Goal: Transaction & Acquisition: Purchase product/service

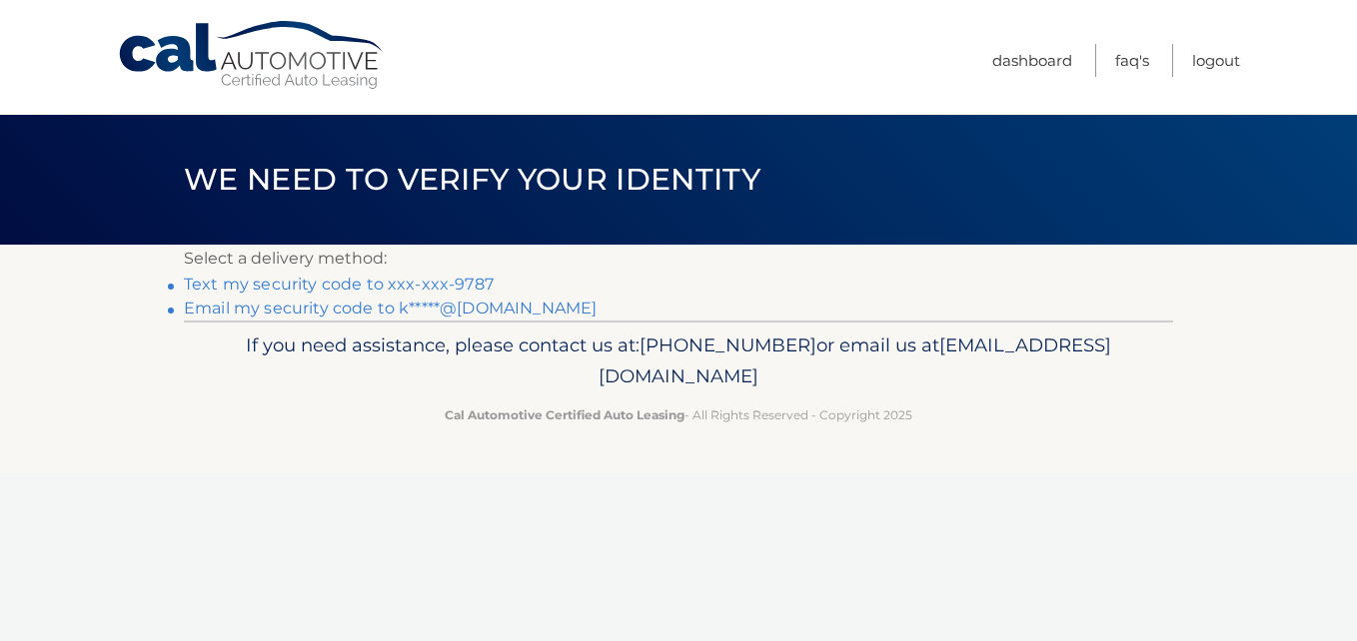
click at [478, 275] on link "Text my security code to xxx-xxx-9787" at bounding box center [339, 284] width 310 height 19
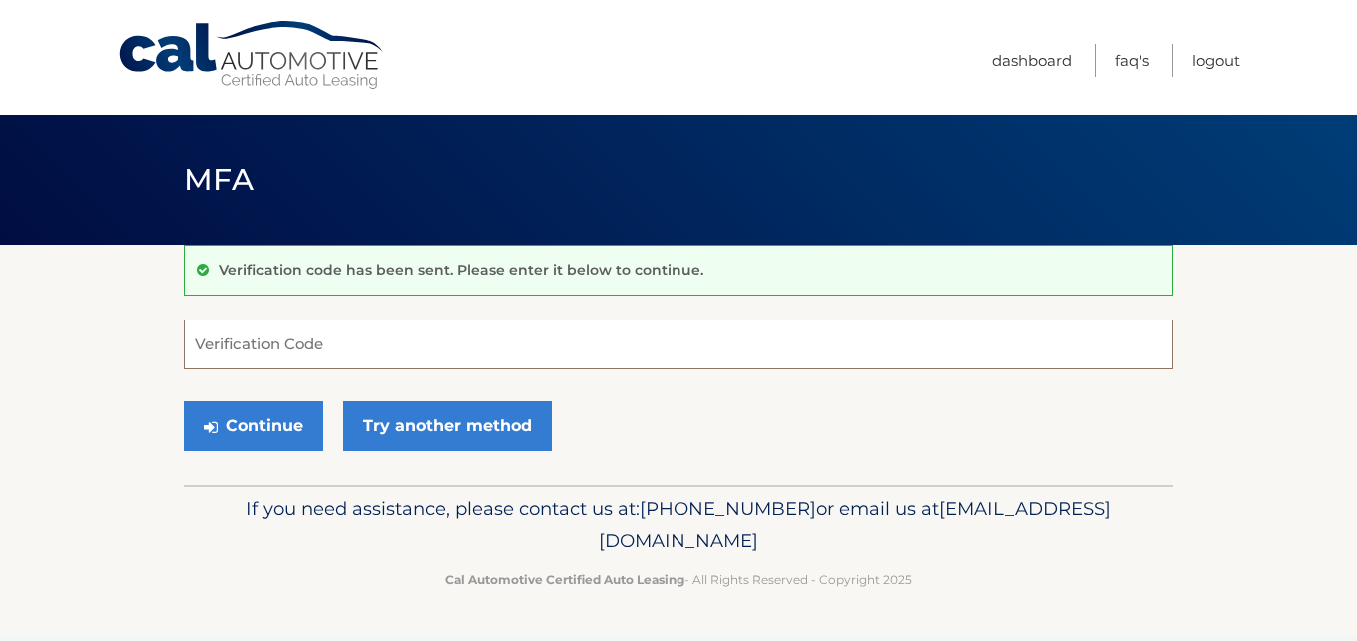
click at [210, 350] on input "Verification Code" at bounding box center [678, 345] width 989 height 50
type input "130522"
click at [184, 402] on button "Continue" at bounding box center [253, 427] width 139 height 50
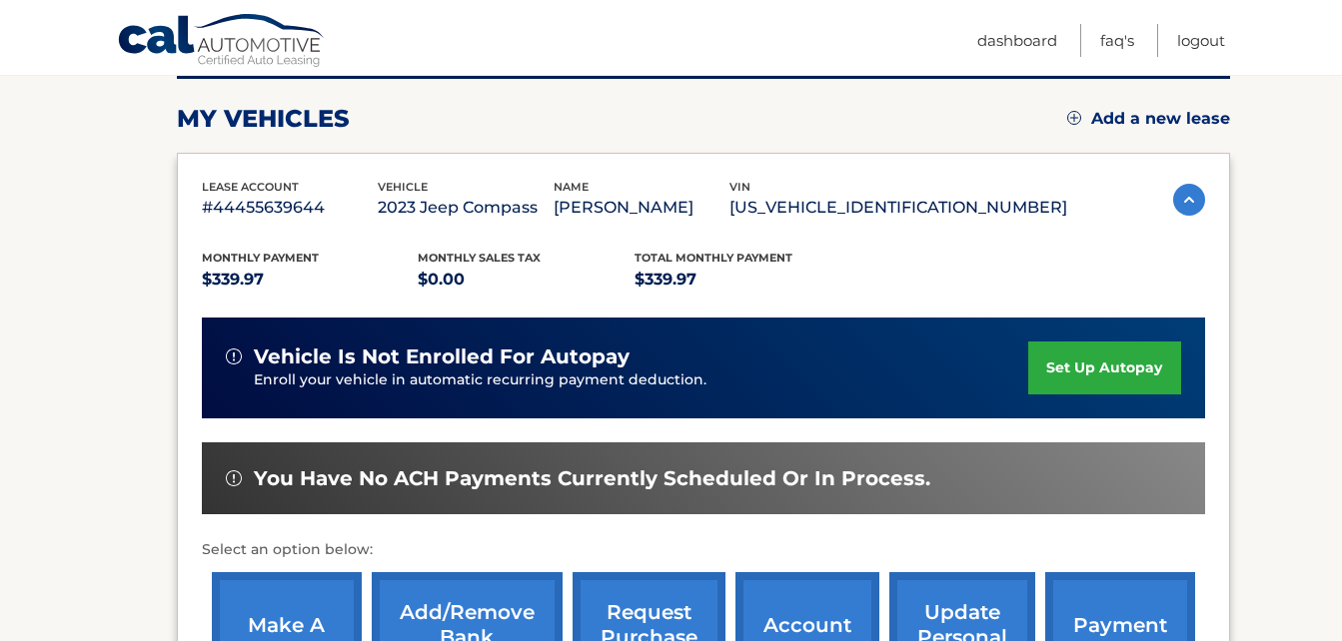
scroll to position [318, 0]
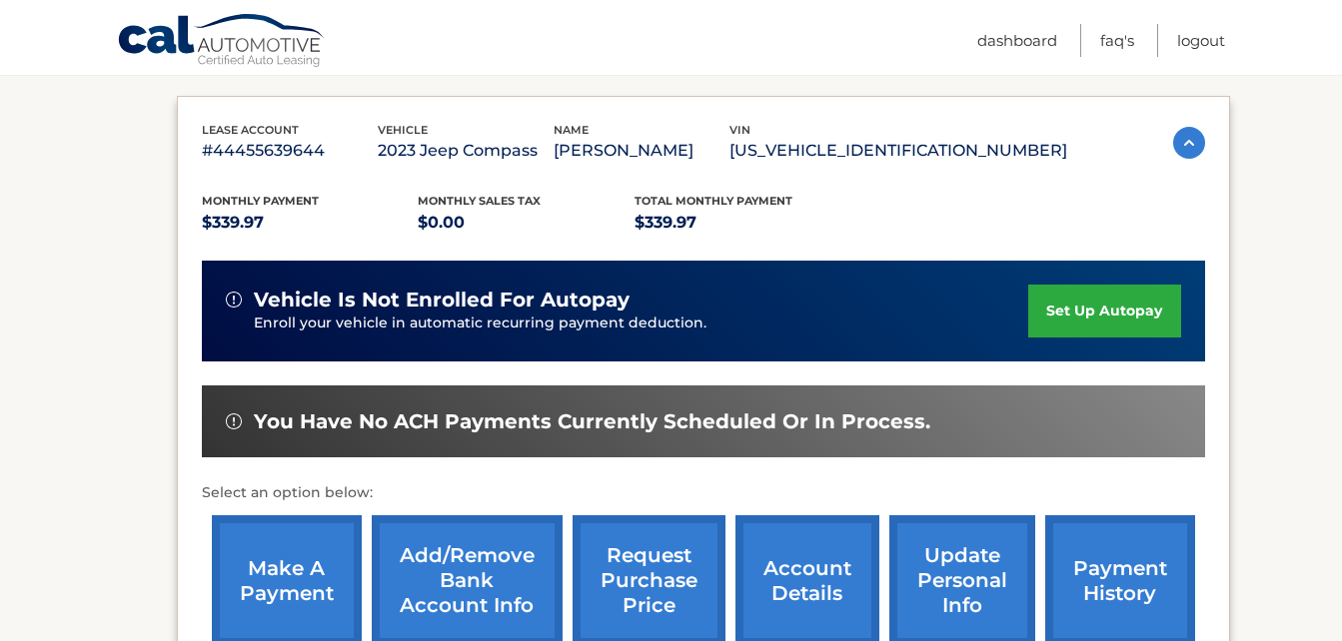
click at [297, 584] on link "make a payment" at bounding box center [287, 581] width 150 height 131
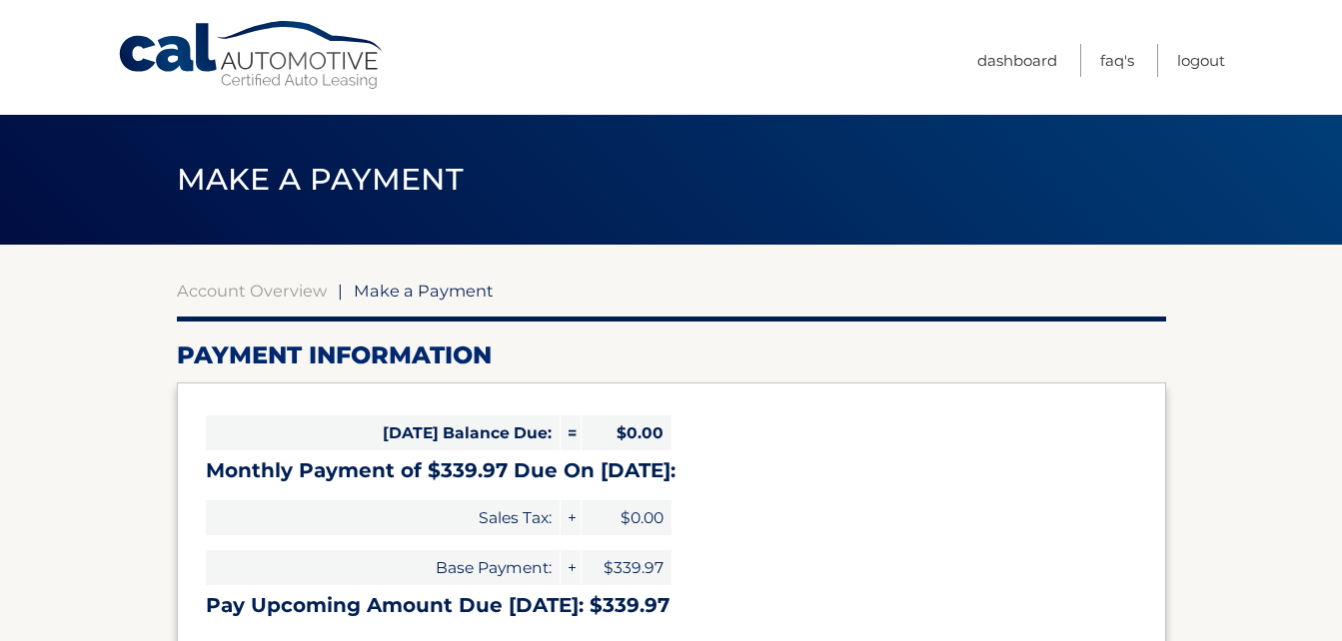
select select "MWYxOTYzYjQtMWM0Zi00ZmI3LTkwNTQtNTczYmVhMGRjYmNj"
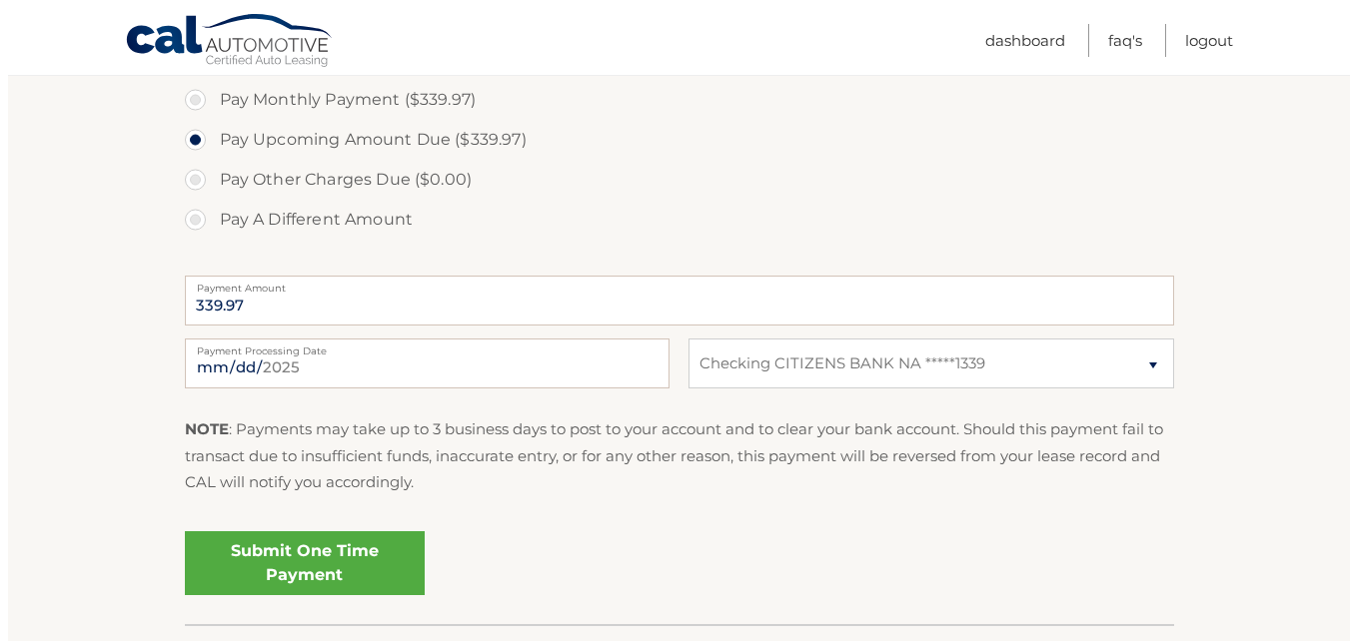
scroll to position [660, 0]
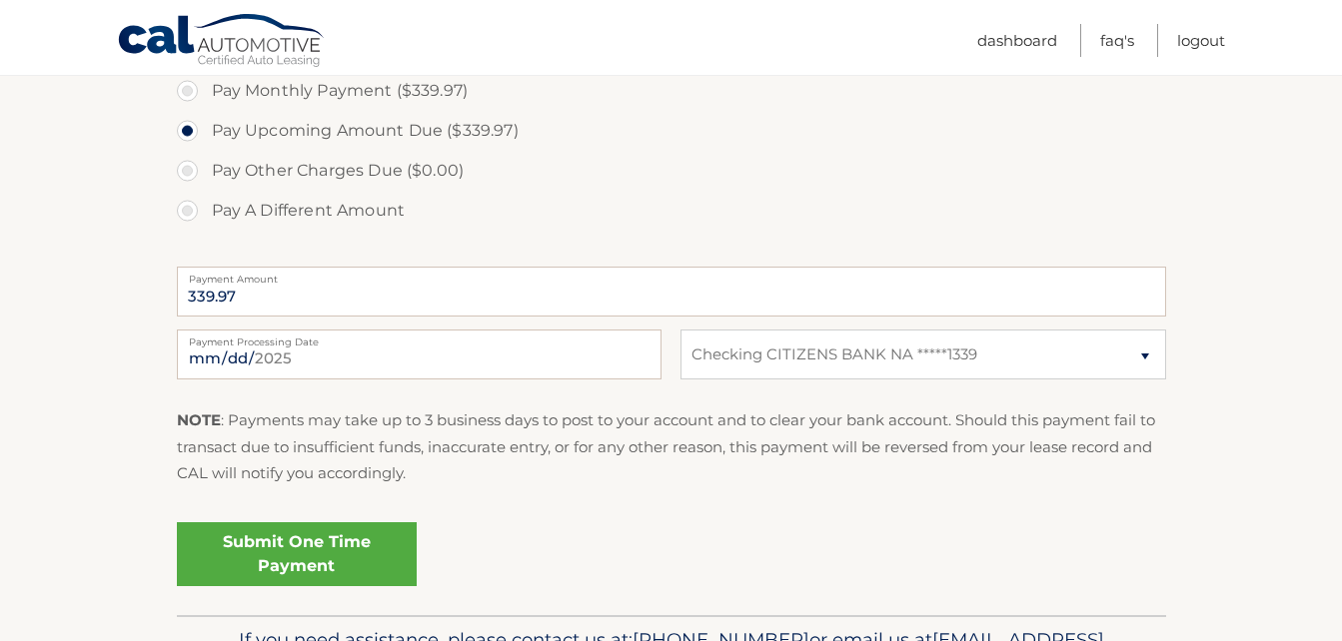
click at [321, 555] on link "Submit One Time Payment" at bounding box center [297, 555] width 240 height 64
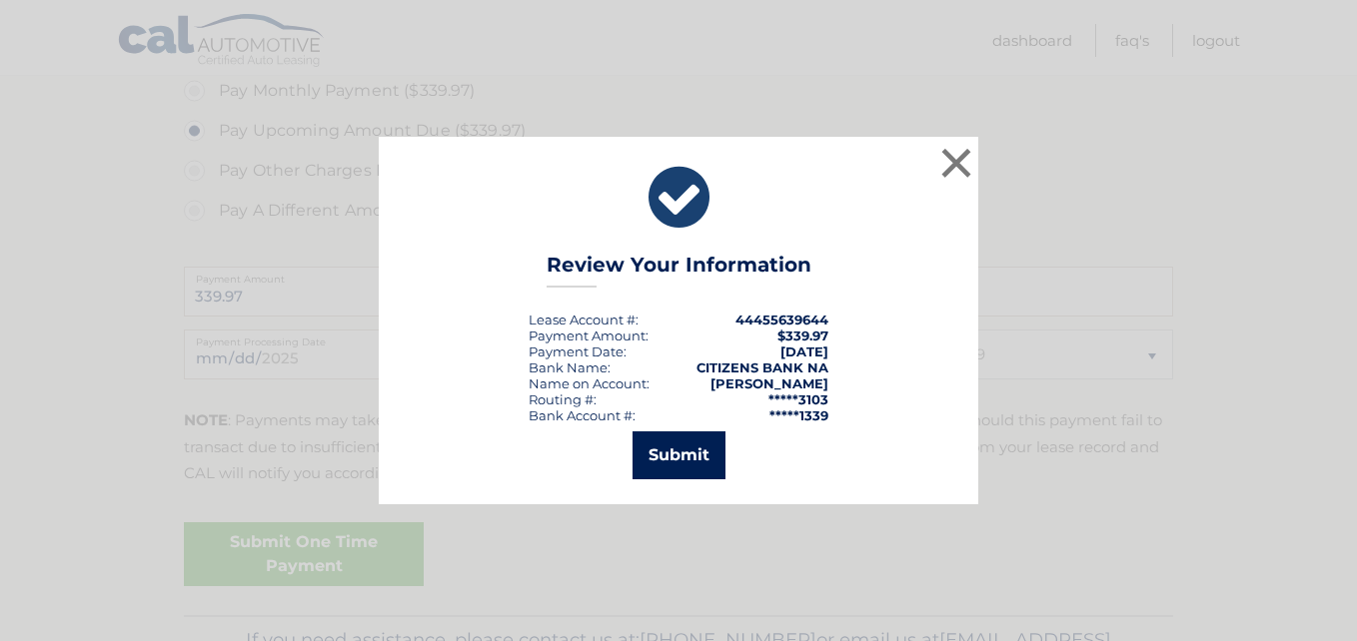
click at [695, 457] on button "Submit" at bounding box center [678, 456] width 93 height 48
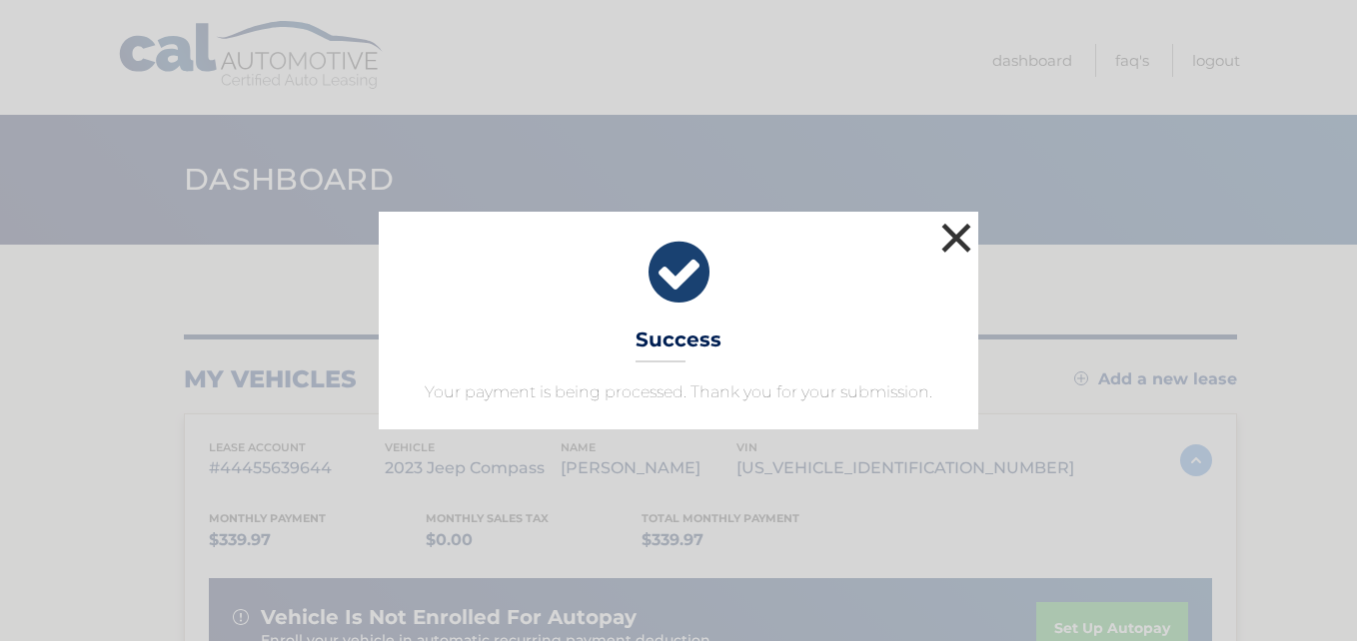
click at [951, 231] on button "×" at bounding box center [956, 238] width 40 height 40
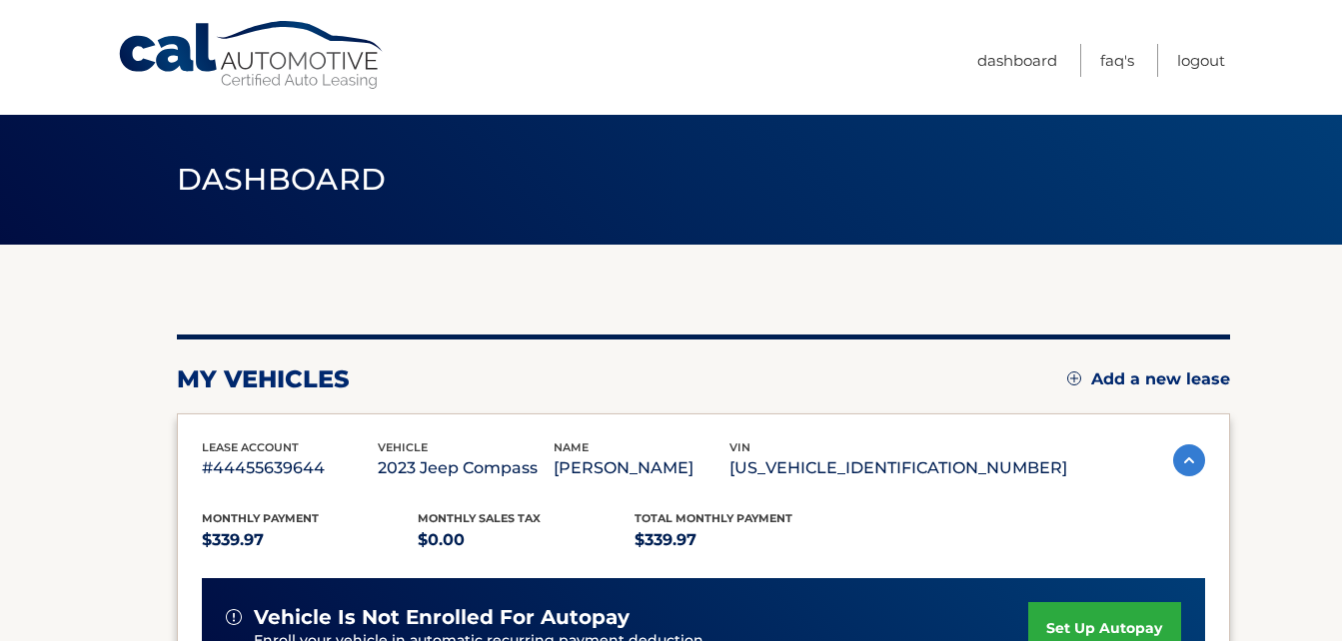
click at [1213, 71] on link "Logout" at bounding box center [1201, 60] width 48 height 33
